Goal: Book appointment/travel/reservation

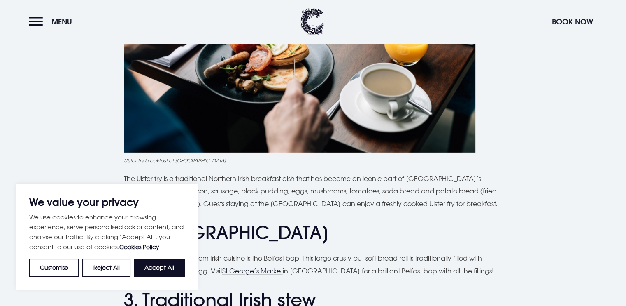
scroll to position [618, 0]
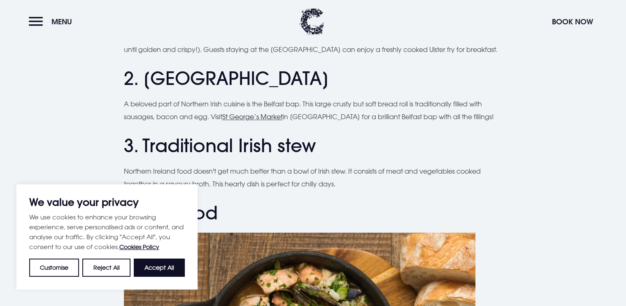
click at [291, 145] on h2 "3. Traditional Irish stew" at bounding box center [313, 146] width 379 height 22
click at [297, 145] on h2 "3. Traditional Irish stew" at bounding box center [313, 146] width 379 height 22
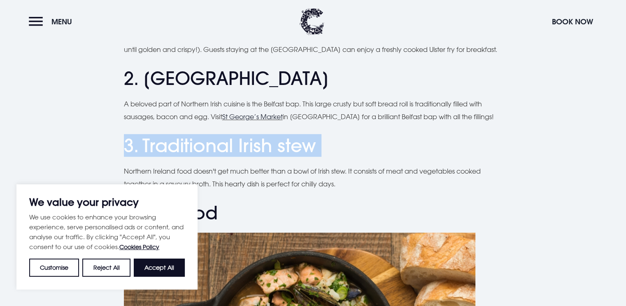
click at [297, 145] on h2 "3. Traditional Irish stew" at bounding box center [313, 146] width 379 height 22
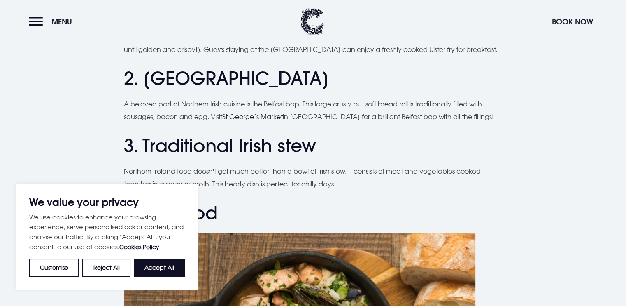
drag, startPoint x: 471, startPoint y: 64, endPoint x: 491, endPoint y: 93, distance: 35.6
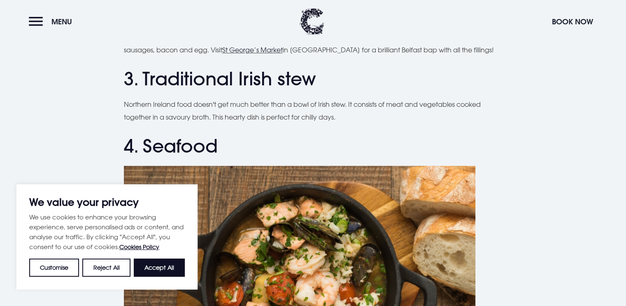
scroll to position [686, 0]
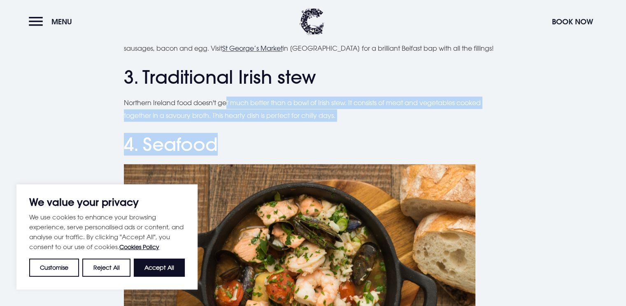
drag, startPoint x: 224, startPoint y: 111, endPoint x: 252, endPoint y: 253, distance: 144.7
click at [173, 266] on button "Accept All" at bounding box center [159, 267] width 51 height 18
checkbox input "true"
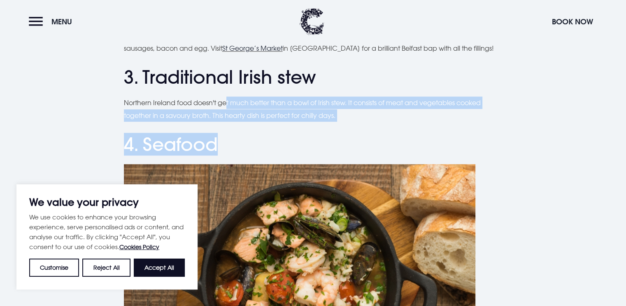
checkbox input "true"
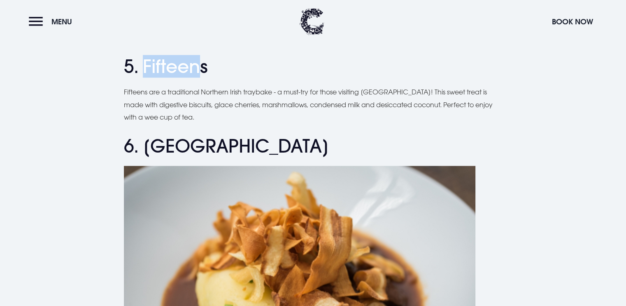
scroll to position [1097, 0]
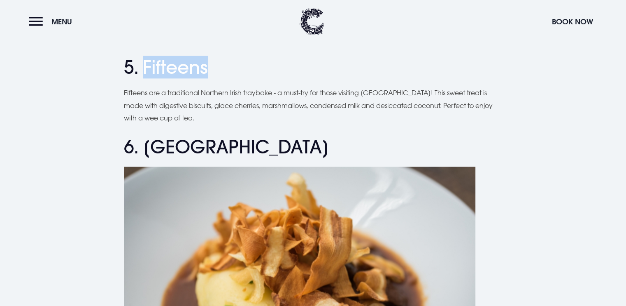
drag, startPoint x: 142, startPoint y: 61, endPoint x: 237, endPoint y: 62, distance: 95.6
click at [237, 62] on h2 "5. Fifteens" at bounding box center [313, 67] width 379 height 22
copy h2 "Fifteens"
click at [249, 145] on h2 "6. Champ" at bounding box center [313, 147] width 379 height 22
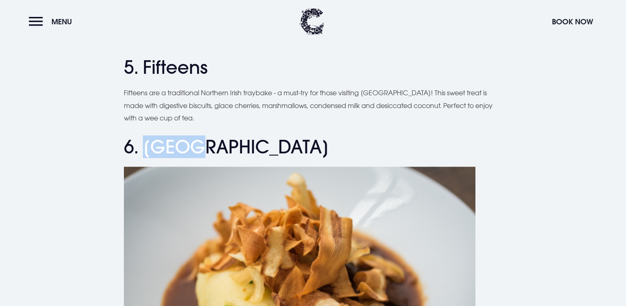
drag, startPoint x: 147, startPoint y: 145, endPoint x: 262, endPoint y: 135, distance: 115.4
copy h2 "Champ"
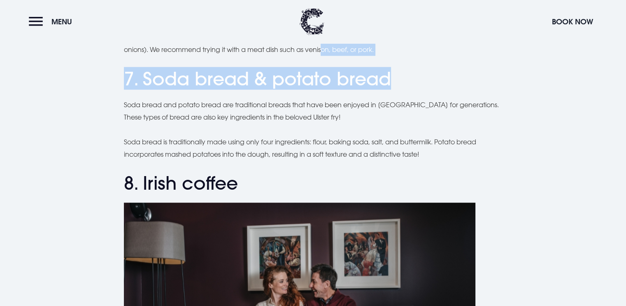
scroll to position [1462, 0]
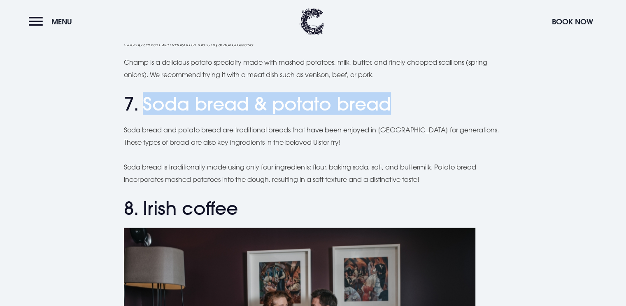
drag, startPoint x: 394, startPoint y: 60, endPoint x: 146, endPoint y: 102, distance: 251.1
click at [146, 102] on h2 "7. Soda bread & potato bread" at bounding box center [313, 104] width 379 height 22
copy h2 "Soda bread & potato bread"
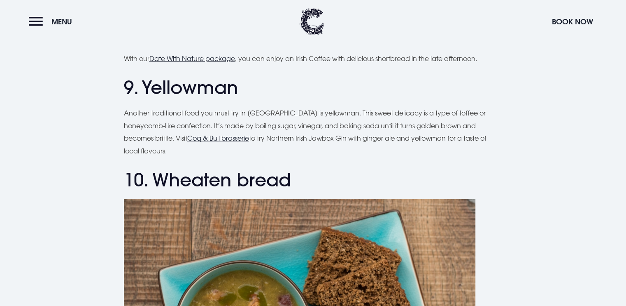
scroll to position [1942, 0]
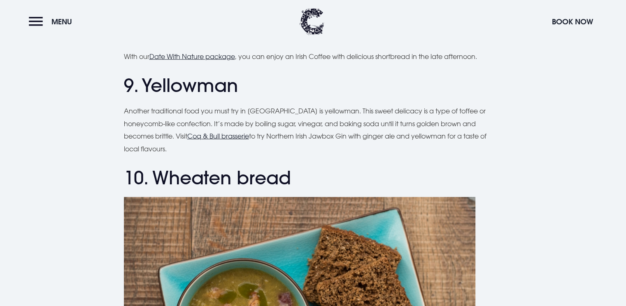
click at [219, 93] on h2 "9. Yellowman" at bounding box center [313, 86] width 379 height 22
copy h2 "Yellowman"
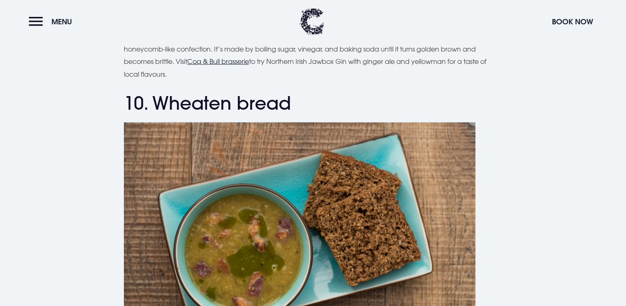
scroll to position [2011, 0]
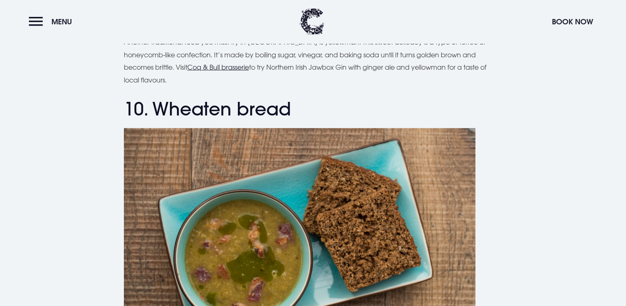
click at [224, 83] on p "Another traditional food you must try in Northern Ireland is yellowman. This sw…" at bounding box center [313, 61] width 379 height 50
click at [226, 104] on h2 "10. Wheaten bread" at bounding box center [313, 109] width 379 height 22
click at [238, 106] on h2 "10. Wheaten bread" at bounding box center [313, 109] width 379 height 22
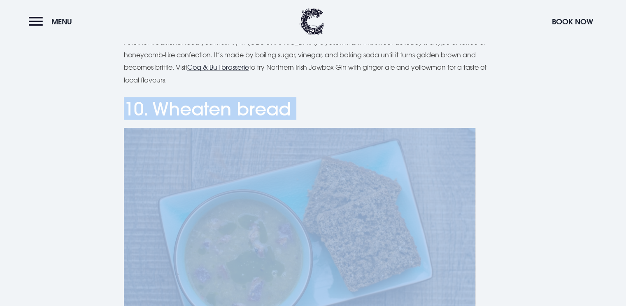
click at [238, 106] on h2 "10. Wheaten bread" at bounding box center [313, 109] width 379 height 22
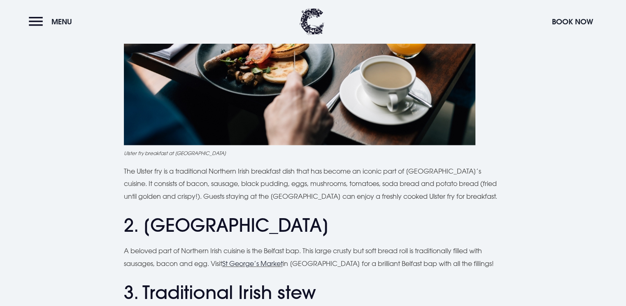
scroll to position [0, 0]
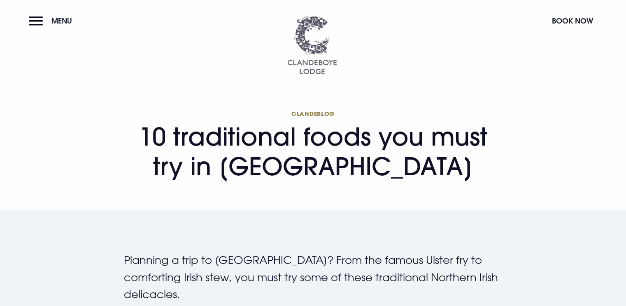
click at [297, 47] on img at bounding box center [311, 45] width 49 height 58
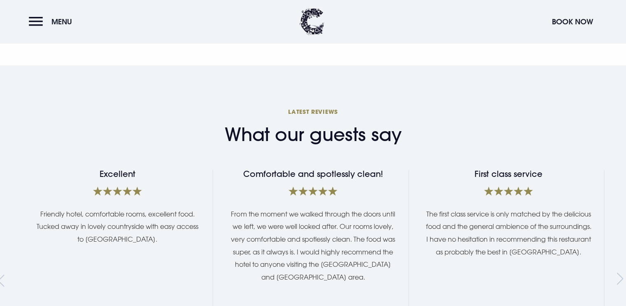
scroll to position [1373, 0]
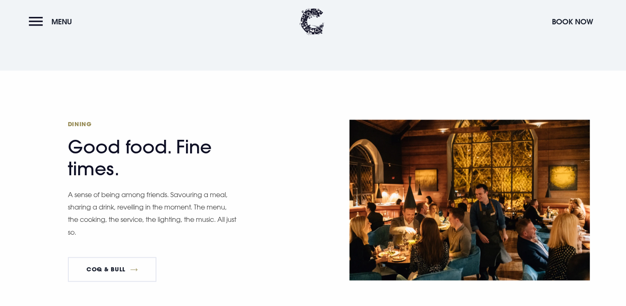
scroll to position [0, 0]
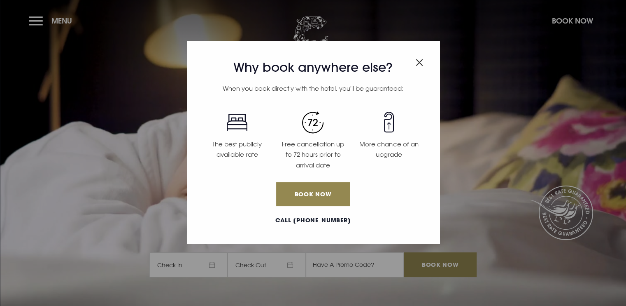
click at [416, 68] on span "Close modal" at bounding box center [419, 61] width 7 height 16
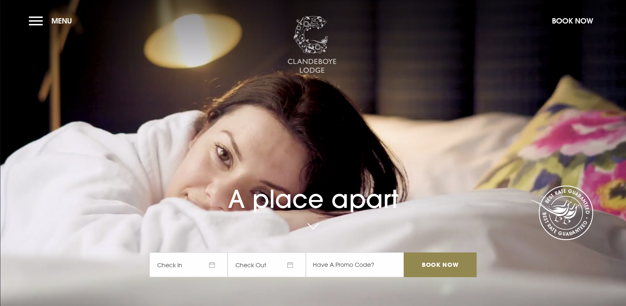
click at [288, 42] on img at bounding box center [311, 45] width 49 height 58
click at [324, 35] on img at bounding box center [311, 45] width 49 height 58
click at [189, 262] on span "Check In" at bounding box center [188, 264] width 78 height 25
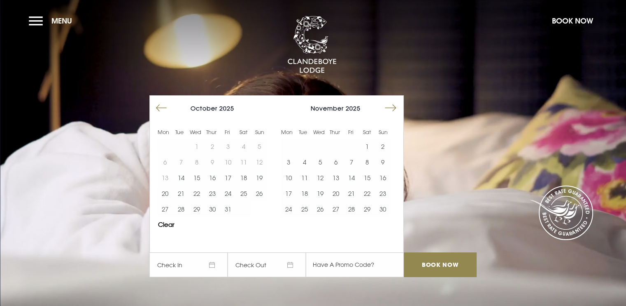
click at [521, 190] on video "Your browser does not support the video tag." at bounding box center [313, 152] width 626 height 350
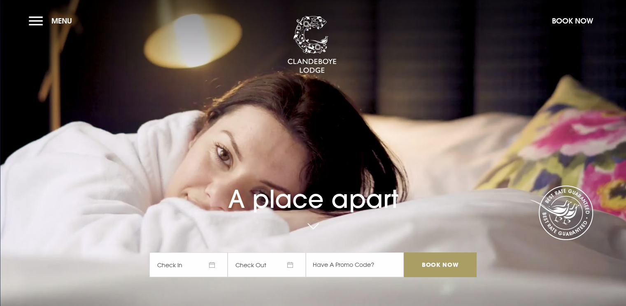
click at [442, 262] on input "Book Now" at bounding box center [440, 264] width 72 height 25
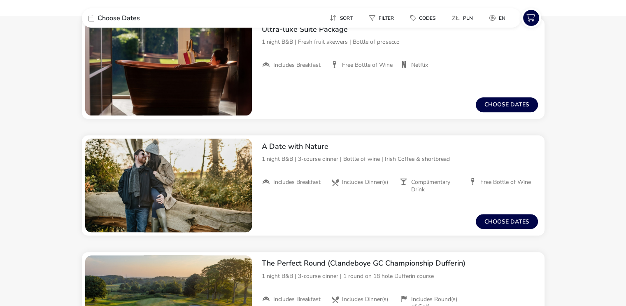
scroll to position [956, 0]
